Goal: Task Accomplishment & Management: Manage account settings

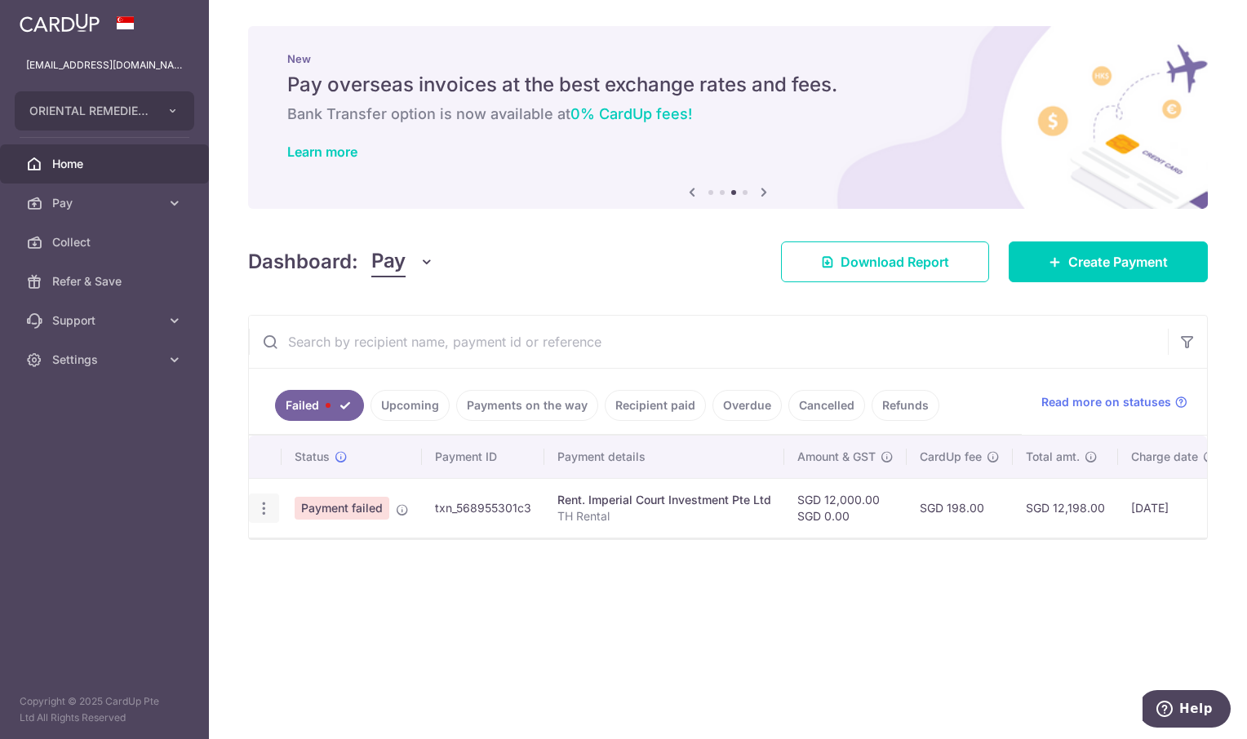
click at [260, 513] on icon "button" at bounding box center [263, 508] width 17 height 17
click at [326, 553] on span "Update payment" at bounding box center [350, 554] width 111 height 20
radio input "true"
type input "12,000.00"
type input "0.00"
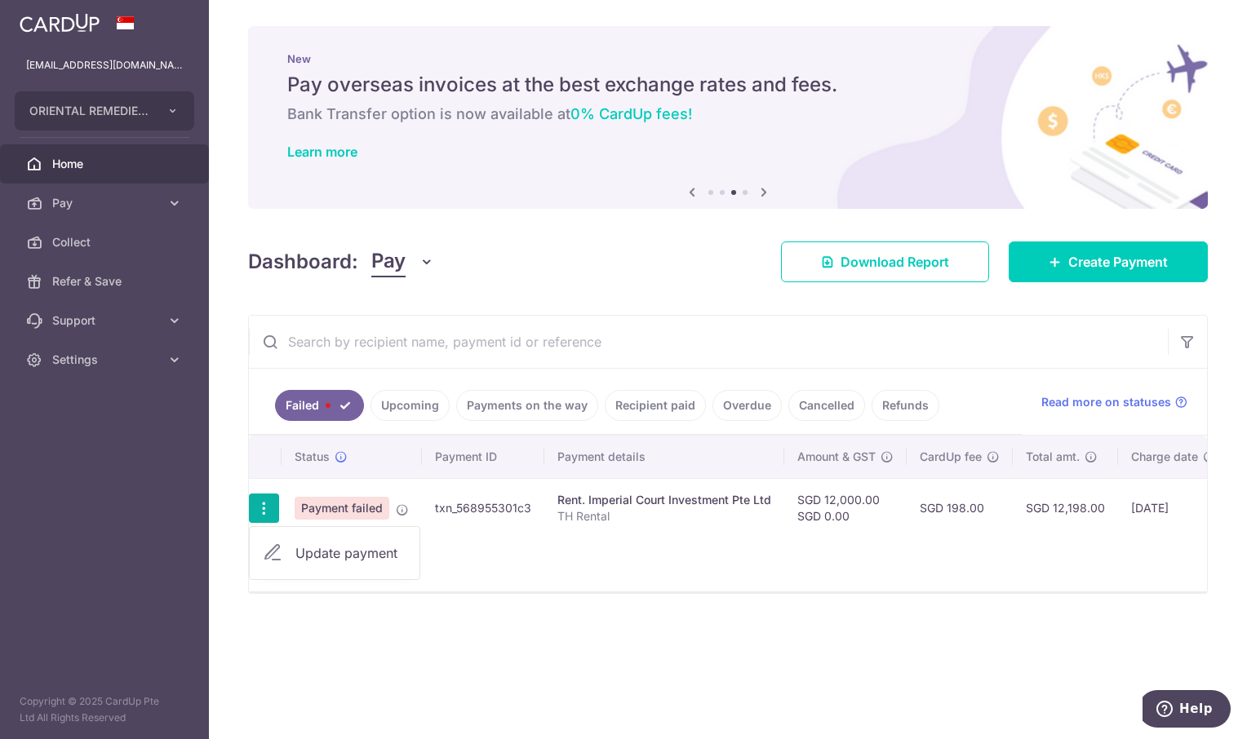
type input "TH Rental"
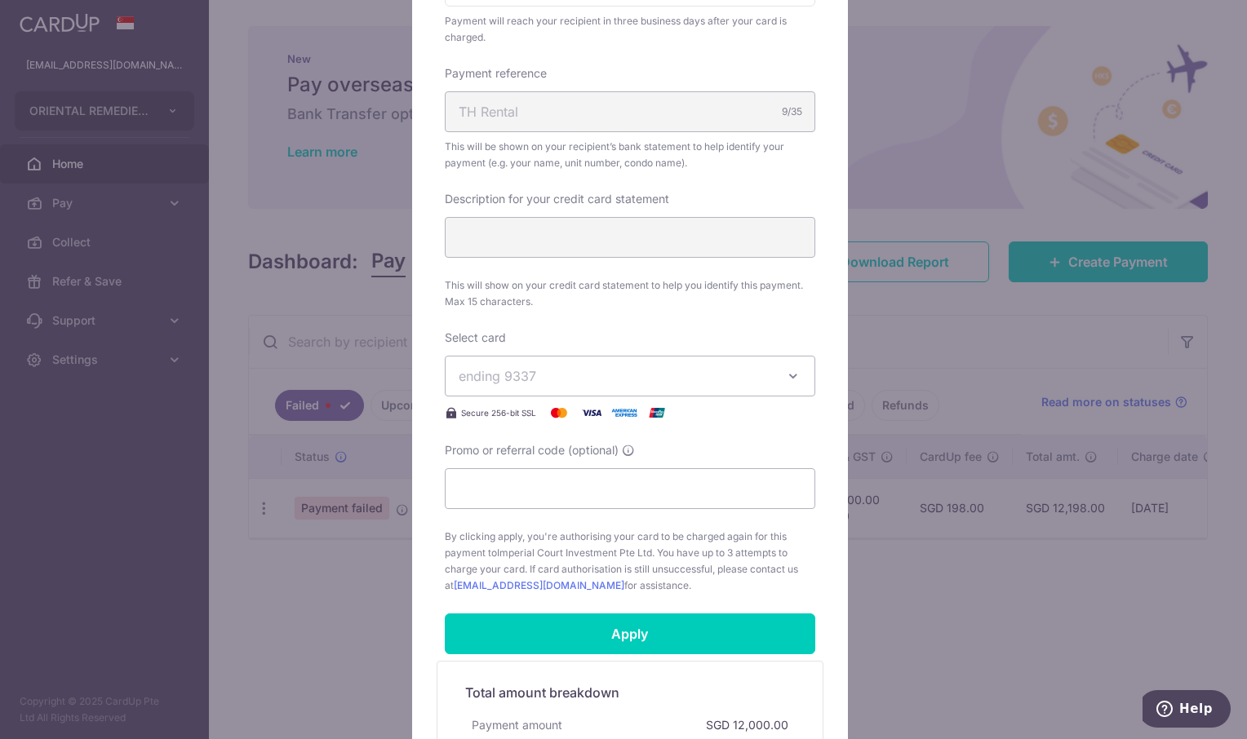
scroll to position [490, 0]
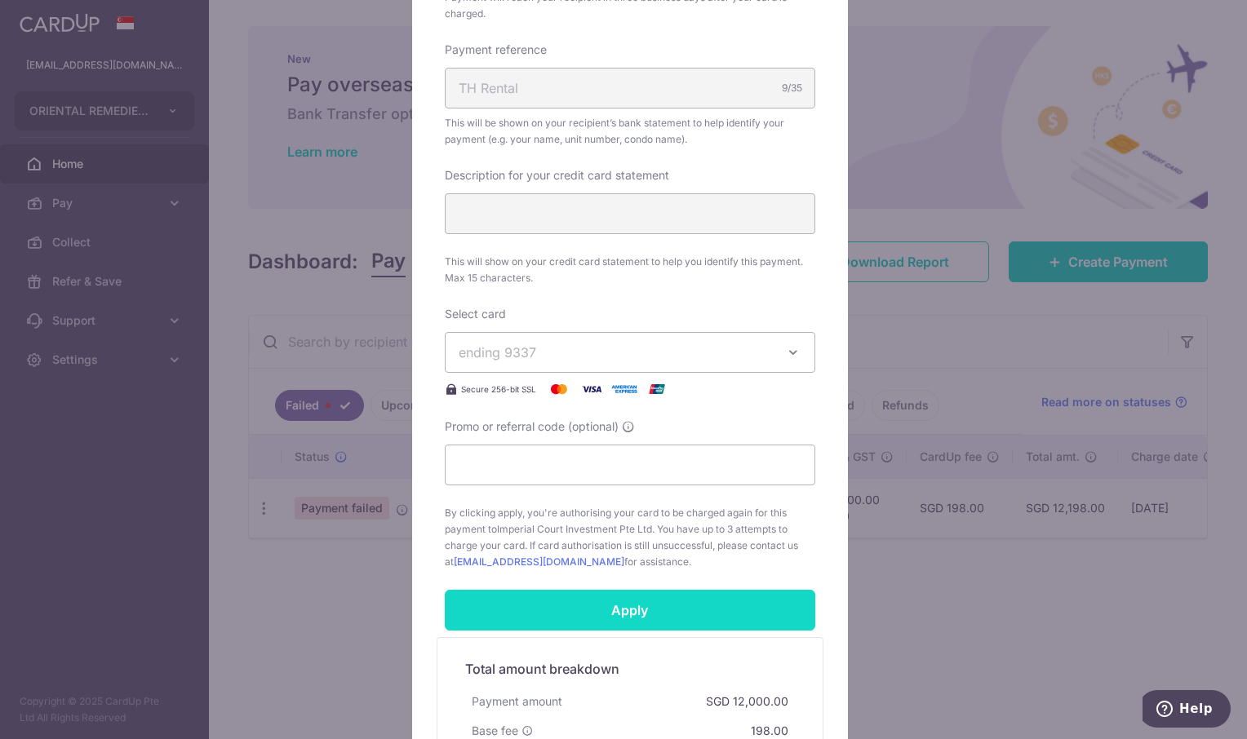
click at [674, 630] on input "Apply" at bounding box center [630, 610] width 371 height 41
